Goal: Check status

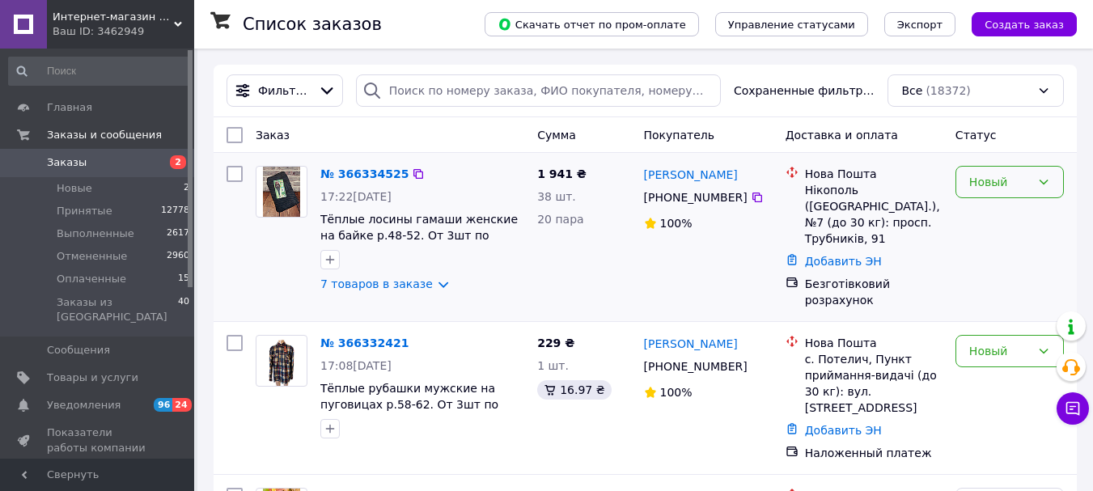
click at [980, 177] on div "Новый" at bounding box center [1000, 182] width 62 height 18
click at [988, 217] on li "Принят" at bounding box center [1010, 217] width 107 height 29
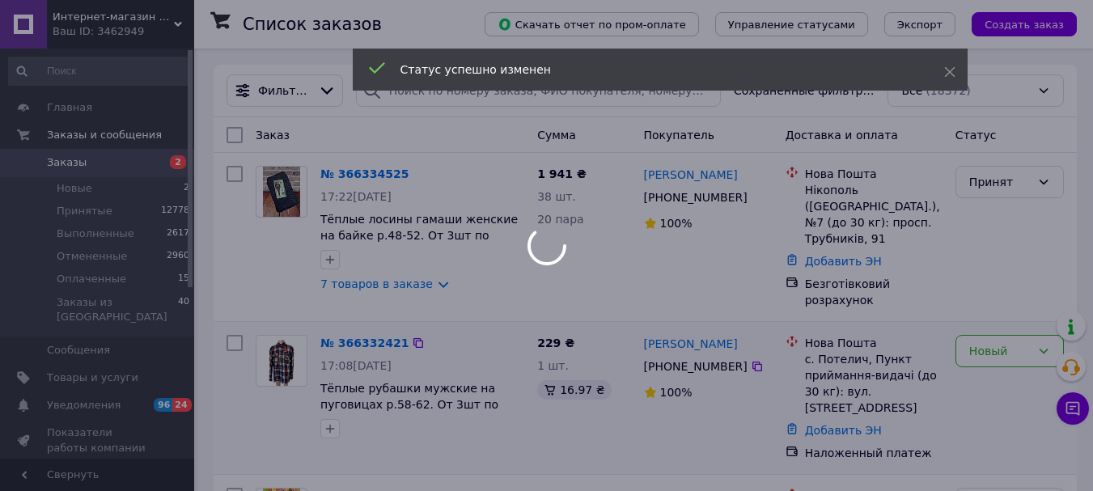
scroll to position [162, 0]
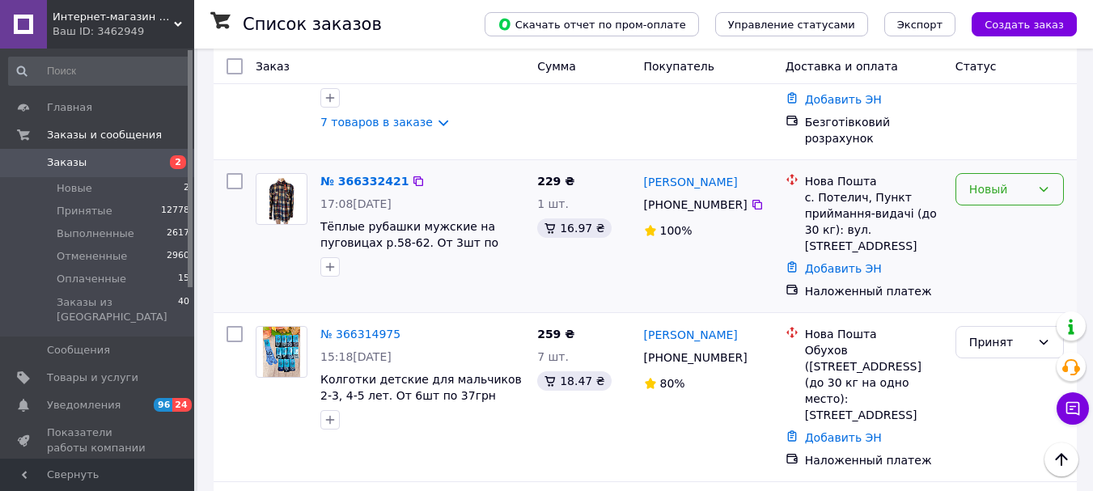
click at [1006, 180] on div "Новый" at bounding box center [1000, 189] width 62 height 18
click at [997, 199] on li "Принят" at bounding box center [1010, 208] width 107 height 29
